Goal: Information Seeking & Learning: Learn about a topic

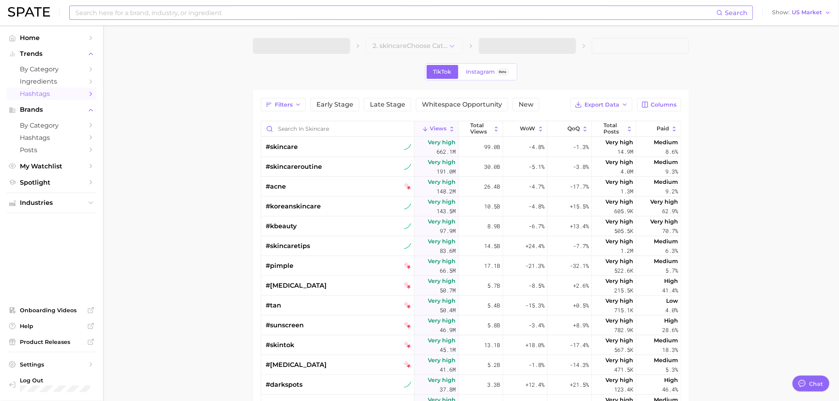
type textarea "x"
click at [113, 11] on input at bounding box center [396, 12] width 642 height 13
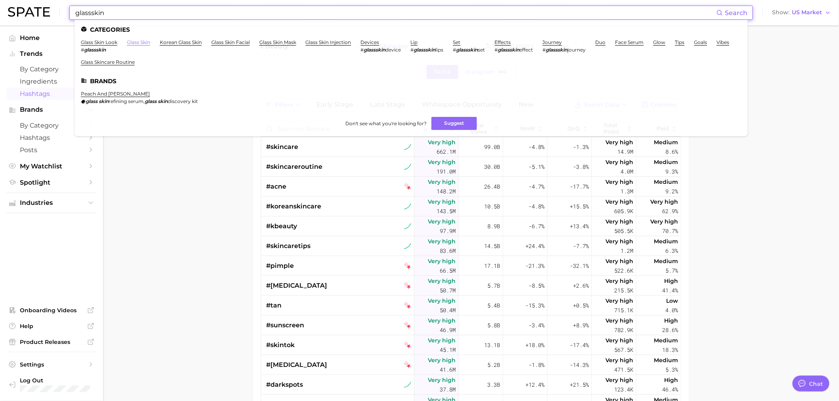
type input "glassskin"
click at [129, 44] on link "glass skin" at bounding box center [138, 42] width 23 height 6
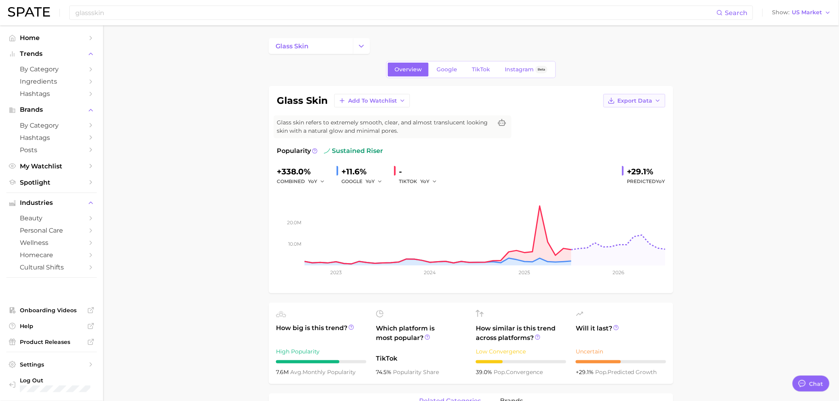
click at [645, 102] on span "Export Data" at bounding box center [634, 101] width 35 height 7
click at [628, 126] on span "Time Series Image" at bounding box center [617, 129] width 53 height 7
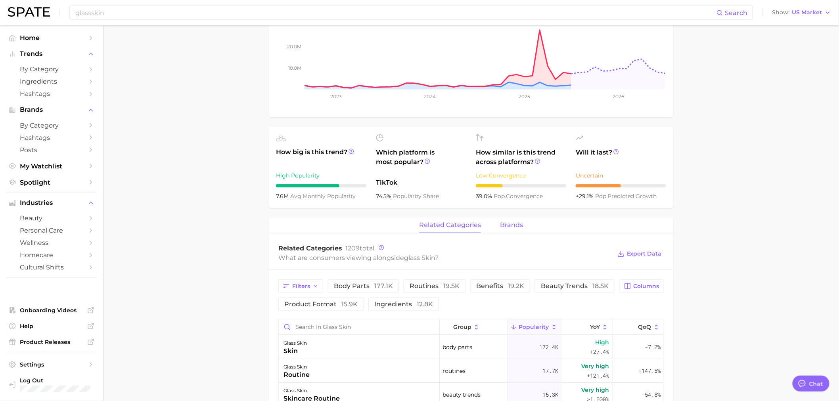
click at [515, 222] on span "brands" at bounding box center [511, 225] width 23 height 7
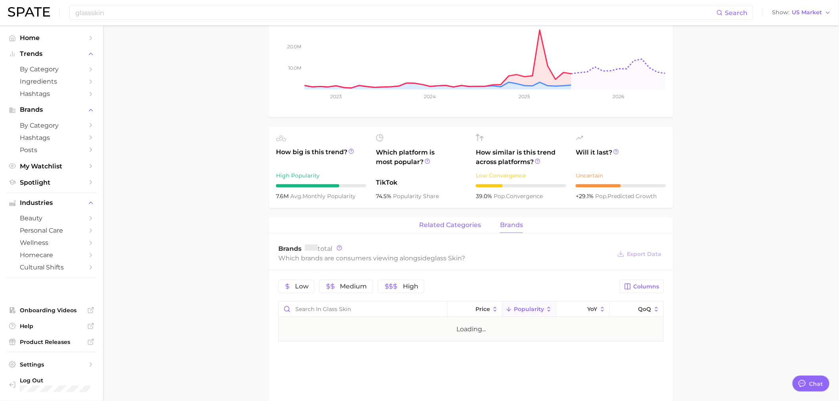
click at [448, 220] on button "related categories" at bounding box center [450, 225] width 62 height 15
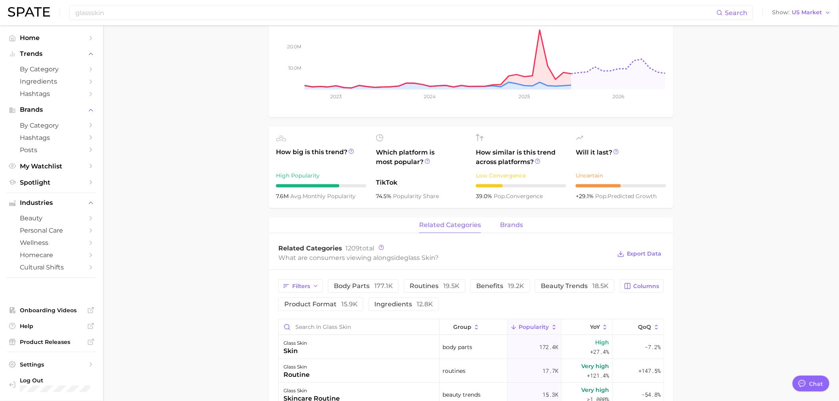
click at [514, 223] on span "brands" at bounding box center [511, 225] width 23 height 7
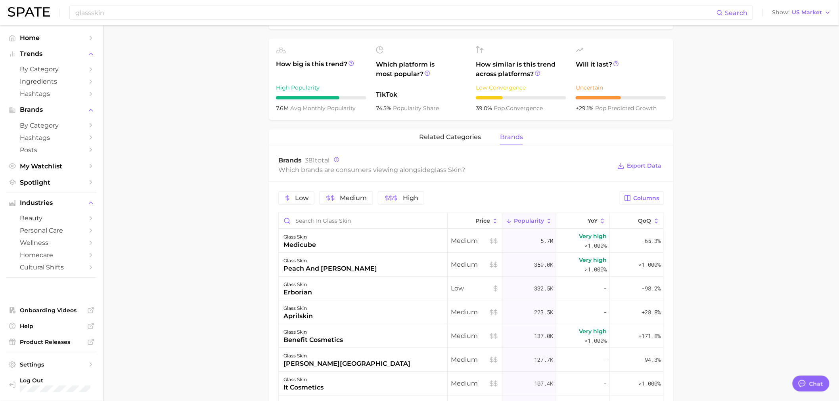
scroll to position [308, 0]
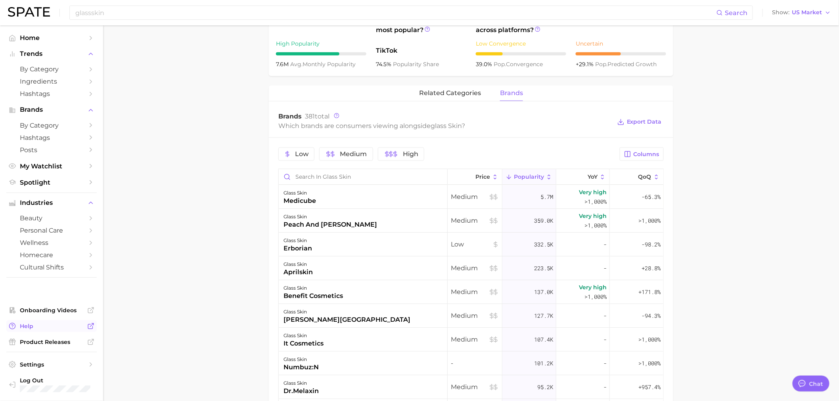
type textarea "x"
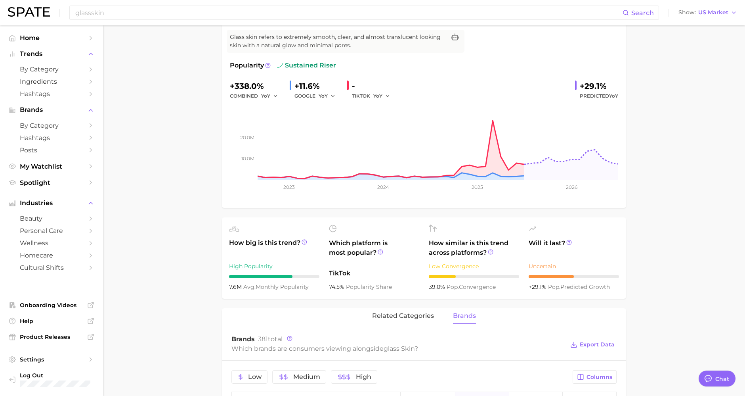
scroll to position [0, 0]
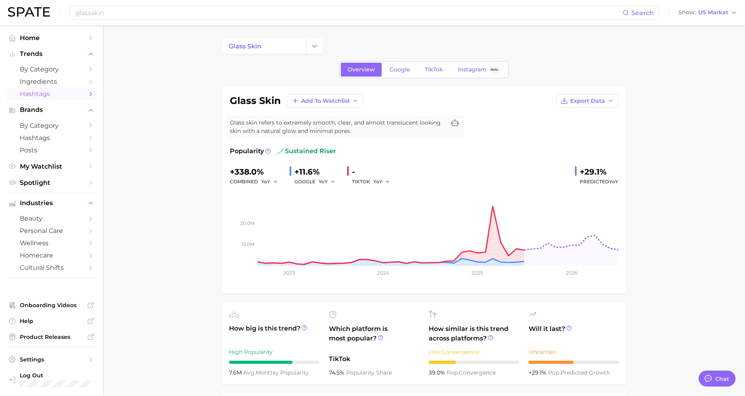
click at [65, 94] on span "Hashtags" at bounding box center [51, 94] width 63 height 8
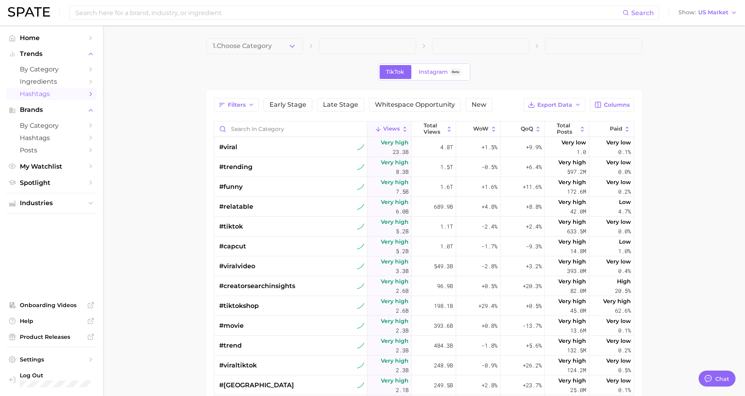
click at [293, 46] on icon "button" at bounding box center [292, 46] width 8 height 8
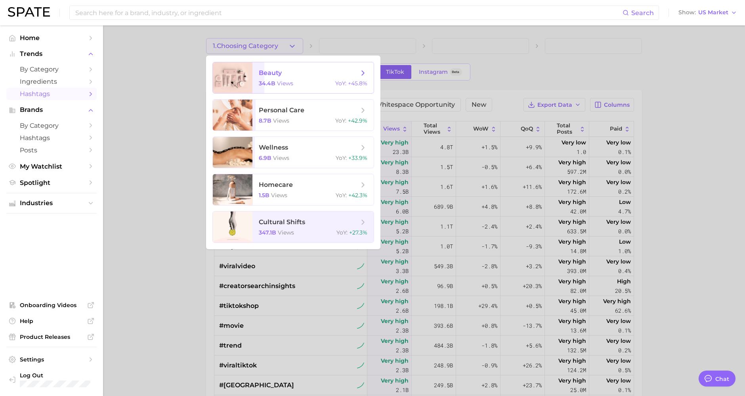
click at [287, 85] on span "views" at bounding box center [285, 83] width 16 height 7
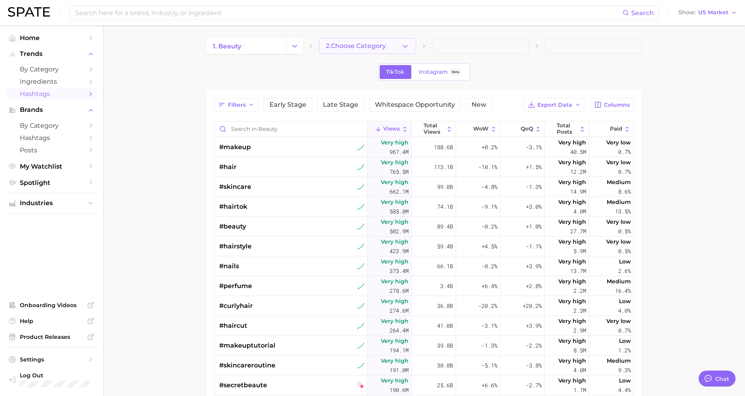
click at [407, 44] on icon "button" at bounding box center [405, 46] width 8 height 8
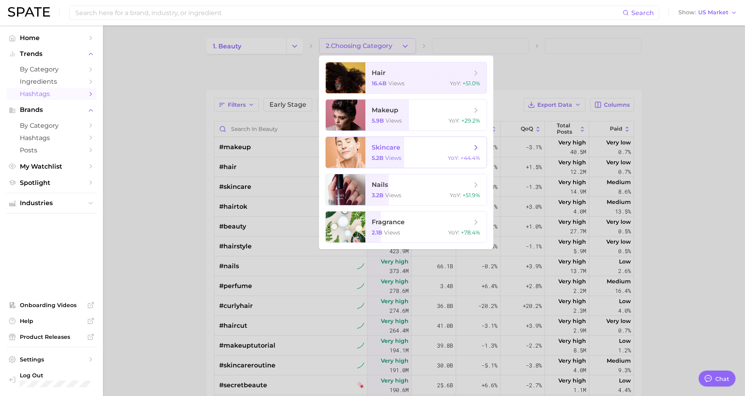
click at [400, 145] on span "skincare" at bounding box center [422, 147] width 100 height 9
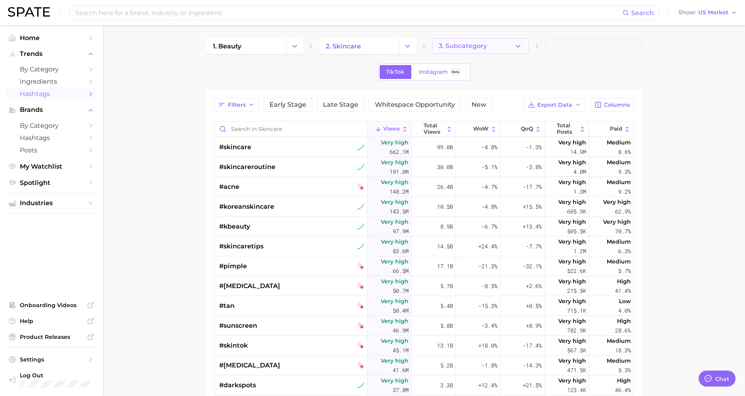
click at [513, 44] on button "3. Subcategory" at bounding box center [480, 46] width 97 height 16
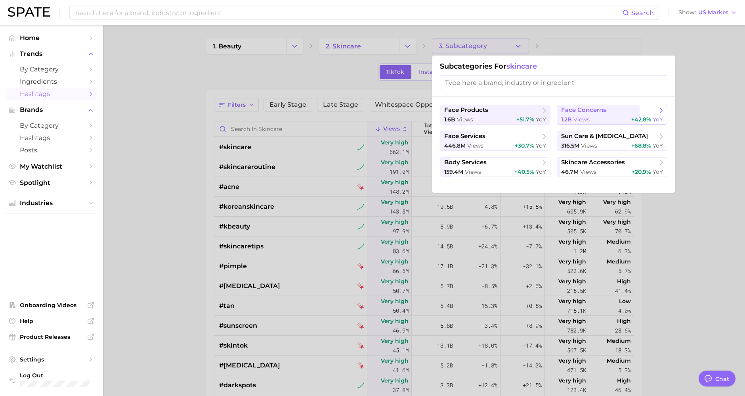
click at [608, 116] on div "1.2b views +42.8% YoY" at bounding box center [612, 120] width 102 height 8
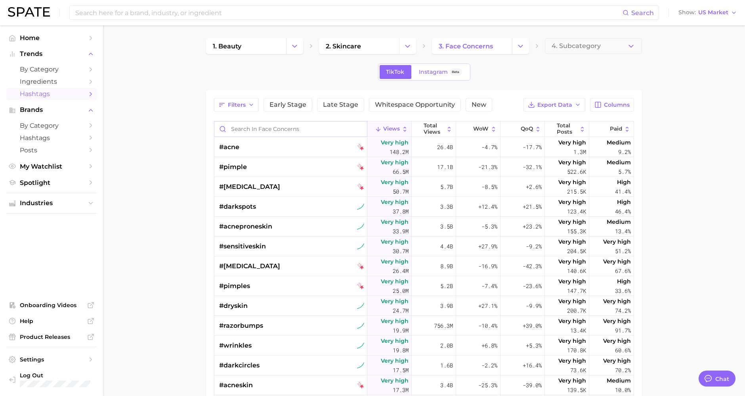
click at [251, 128] on input "Search in face concerns" at bounding box center [290, 128] width 153 height 15
type input "ㅎ"
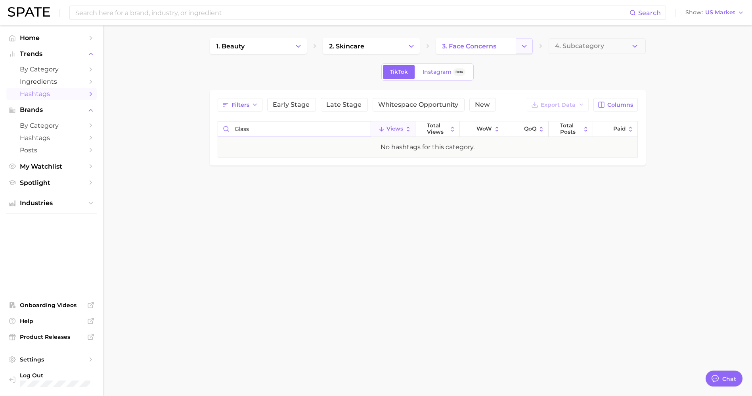
click at [529, 48] on button "Change Category" at bounding box center [524, 46] width 17 height 16
type input "glass"
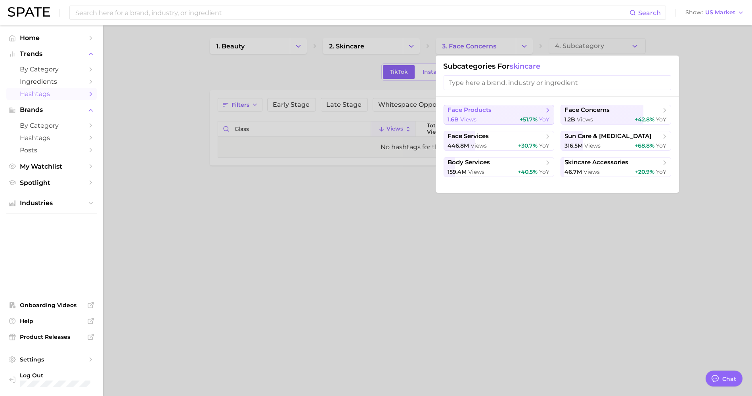
click at [511, 105] on button "face products 1.6b views +51.7% YoY" at bounding box center [499, 115] width 111 height 20
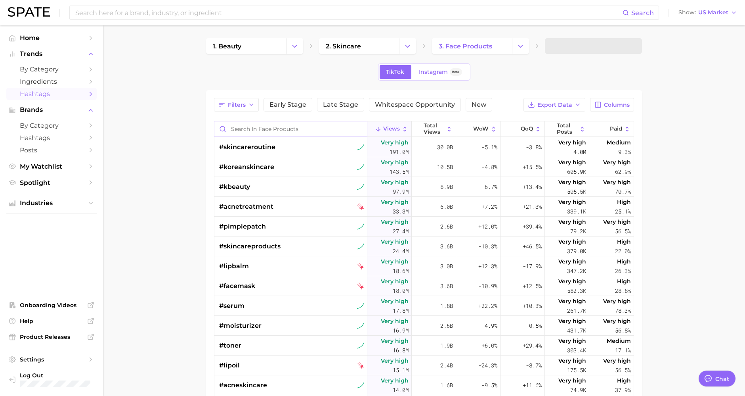
click at [306, 127] on input "Search in face products" at bounding box center [290, 128] width 153 height 15
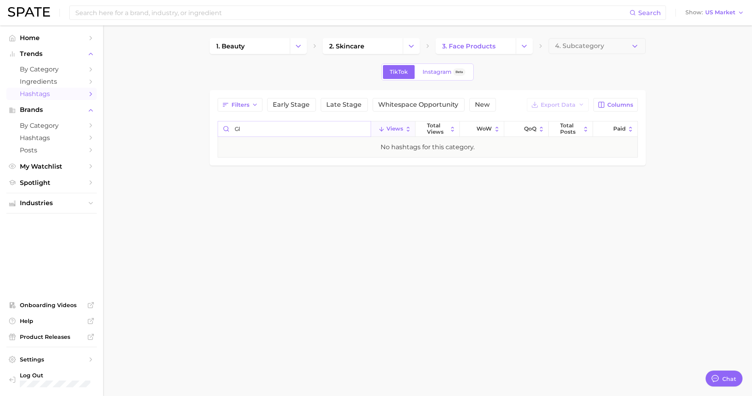
type input "g"
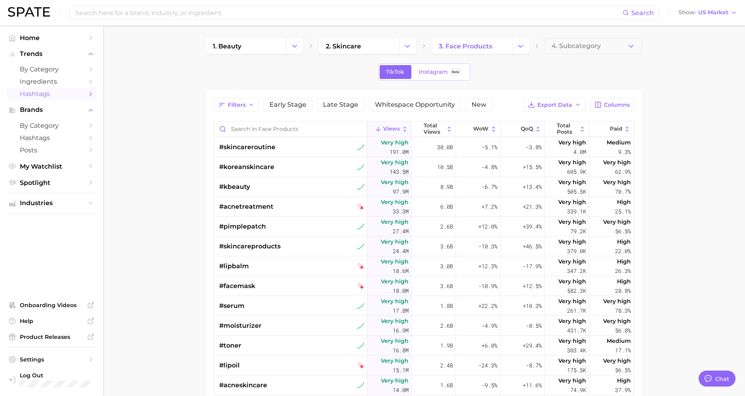
click at [375, 55] on div "1. beauty 2. skincare 3. face products 4. Subcategory TikTok Instagram Beta Fil…" at bounding box center [424, 281] width 436 height 486
click at [376, 49] on link "2. skincare" at bounding box center [359, 46] width 80 height 16
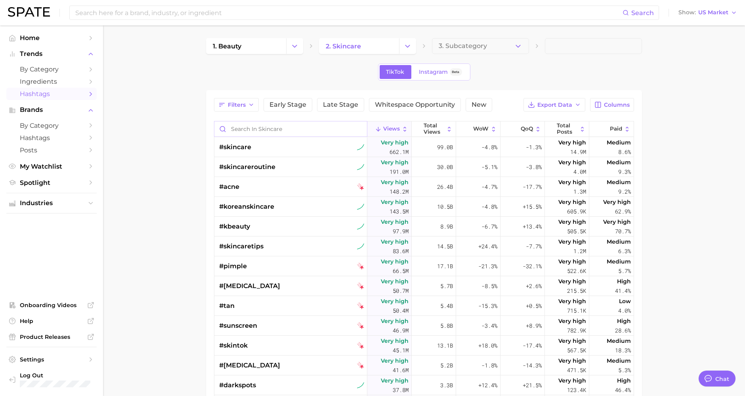
click at [319, 125] on input "Search in skincare" at bounding box center [290, 128] width 153 height 15
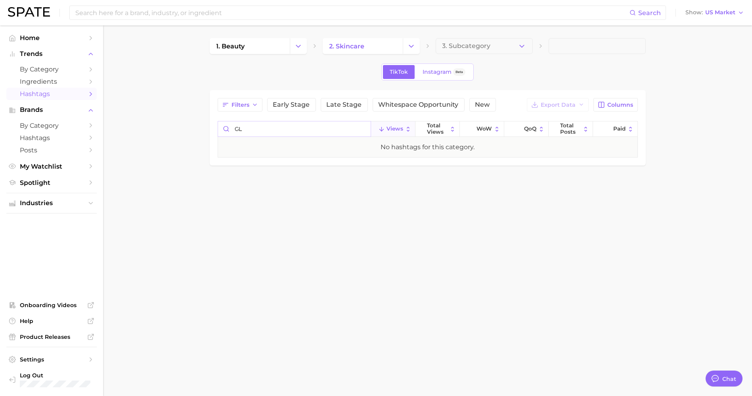
type input "G"
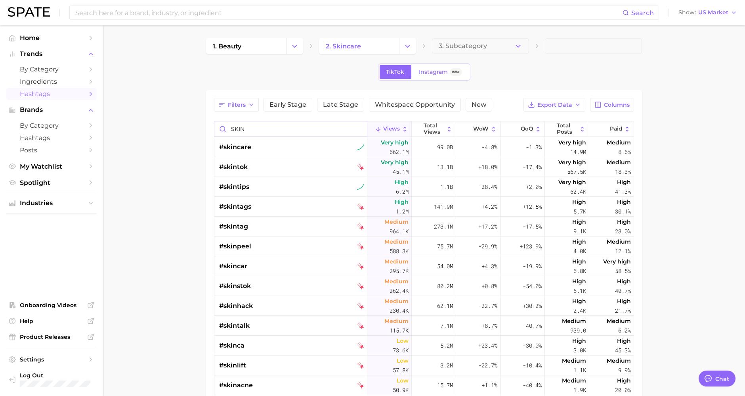
drag, startPoint x: 251, startPoint y: 130, endPoint x: 172, endPoint y: 144, distance: 79.7
click at [172, 144] on main "1. beauty 2. skincare 3. Subcategory TikTok Instagram Beta Filters Early Stage …" at bounding box center [424, 294] width 642 height 539
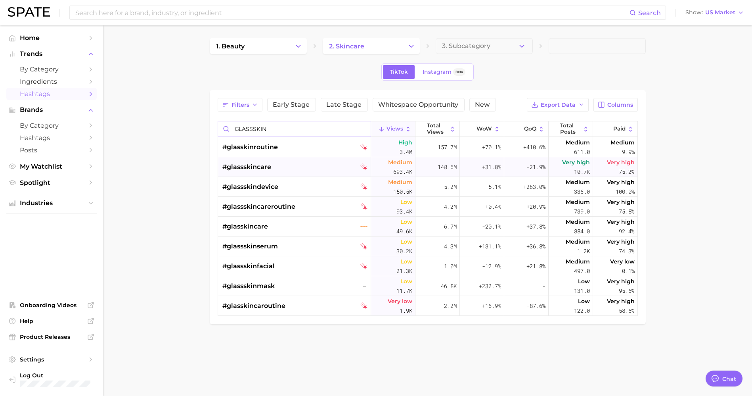
type input "GLASSSKIN"
click at [266, 163] on span "#glassskincare" at bounding box center [247, 167] width 49 height 10
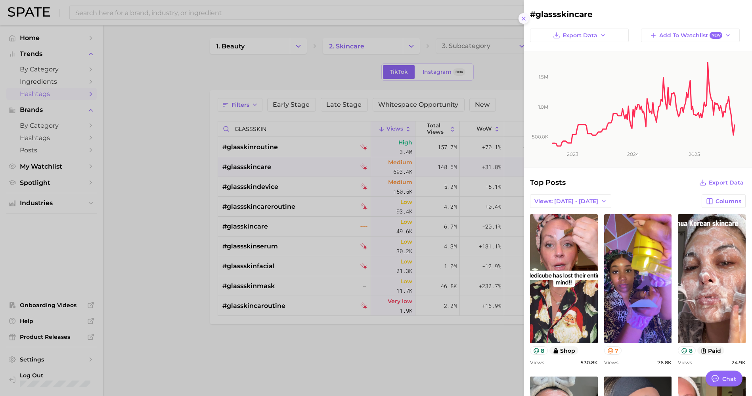
click at [526, 20] on icon at bounding box center [523, 18] width 6 height 6
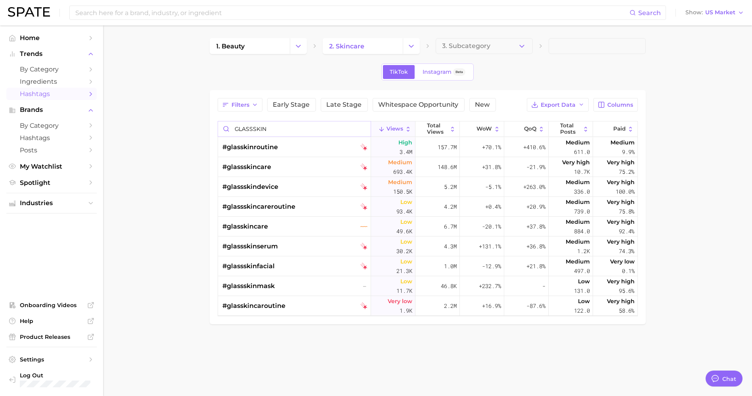
click at [275, 128] on input "GLASSSKIN" at bounding box center [294, 128] width 153 height 15
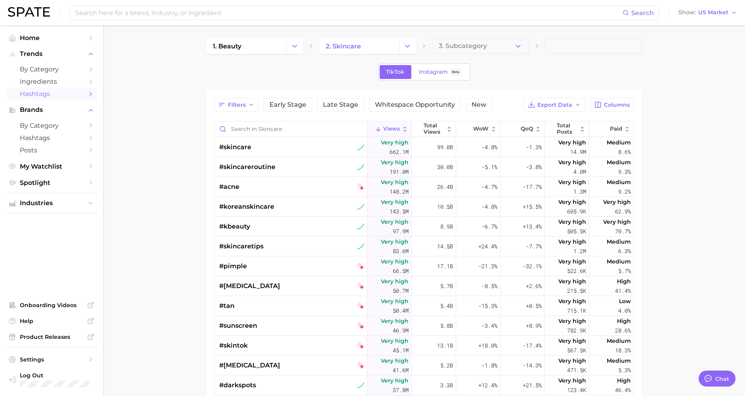
click at [189, 253] on main "1. beauty 2. skincare 3. Subcategory TikTok Instagram Beta Filters Early Stage …" at bounding box center [424, 294] width 642 height 539
click at [130, 15] on input at bounding box center [349, 12] width 548 height 13
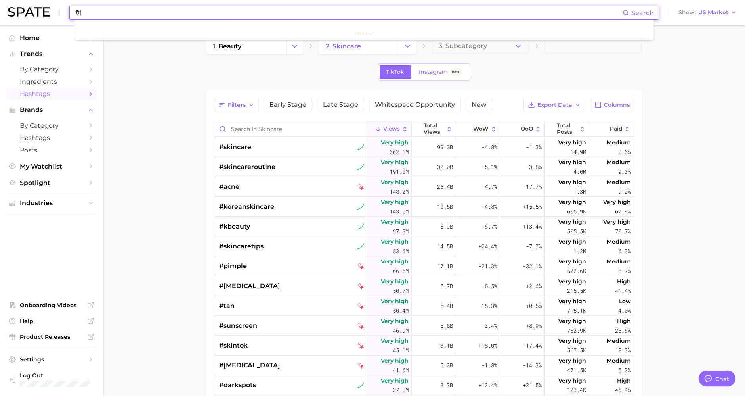
type input "ㅎ"
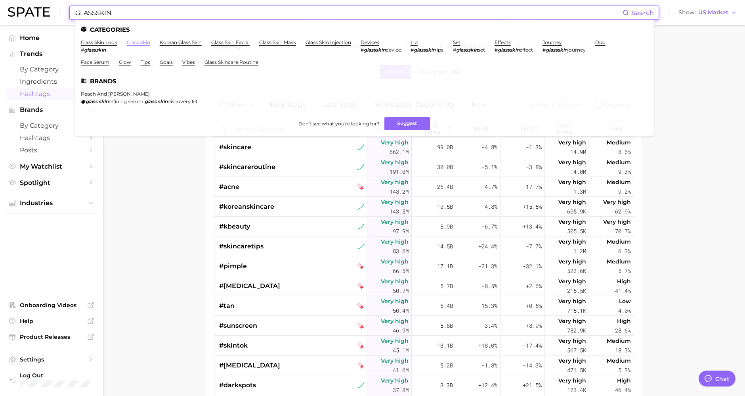
type input "GLASSSKIN"
click at [136, 44] on link "glass skin" at bounding box center [138, 42] width 23 height 6
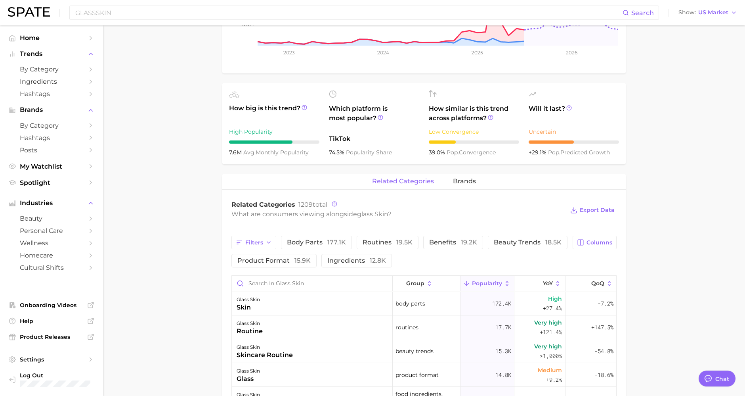
scroll to position [264, 0]
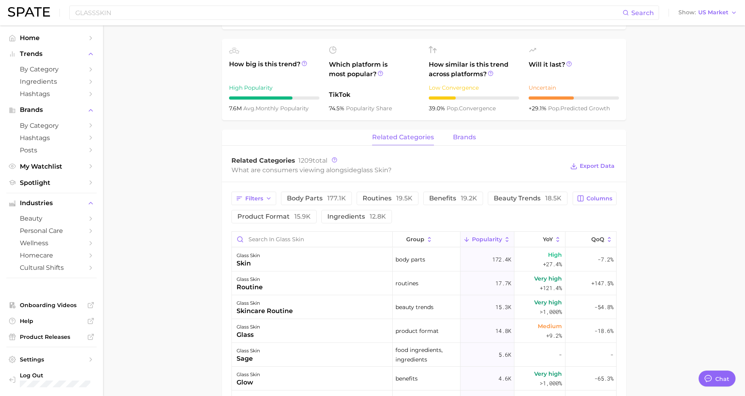
click at [458, 134] on span "brands" at bounding box center [464, 137] width 23 height 7
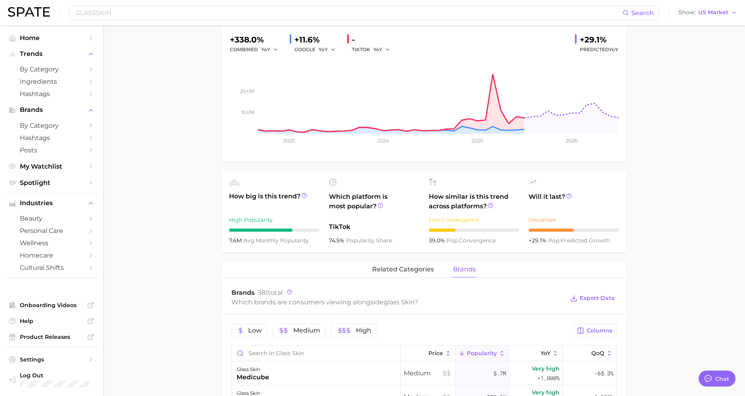
scroll to position [0, 0]
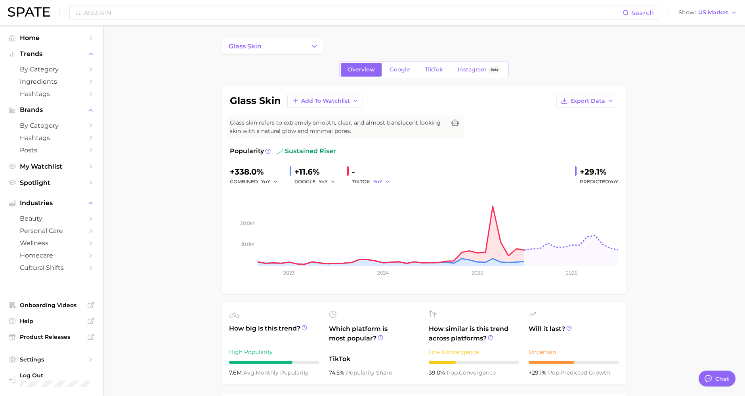
click at [388, 181] on icon "button" at bounding box center [388, 182] width 6 height 6
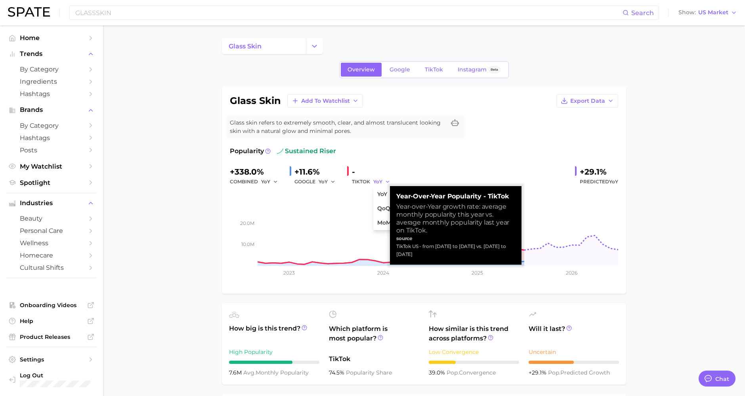
click at [388, 181] on icon "button" at bounding box center [388, 182] width 6 height 6
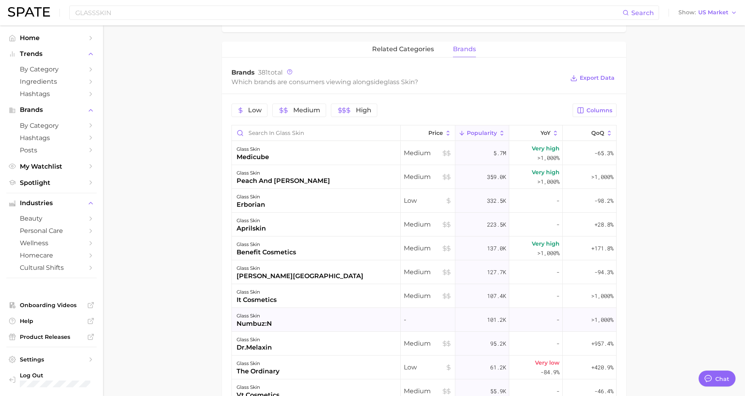
scroll to position [132, 0]
